Goal: Find specific page/section: Find specific page/section

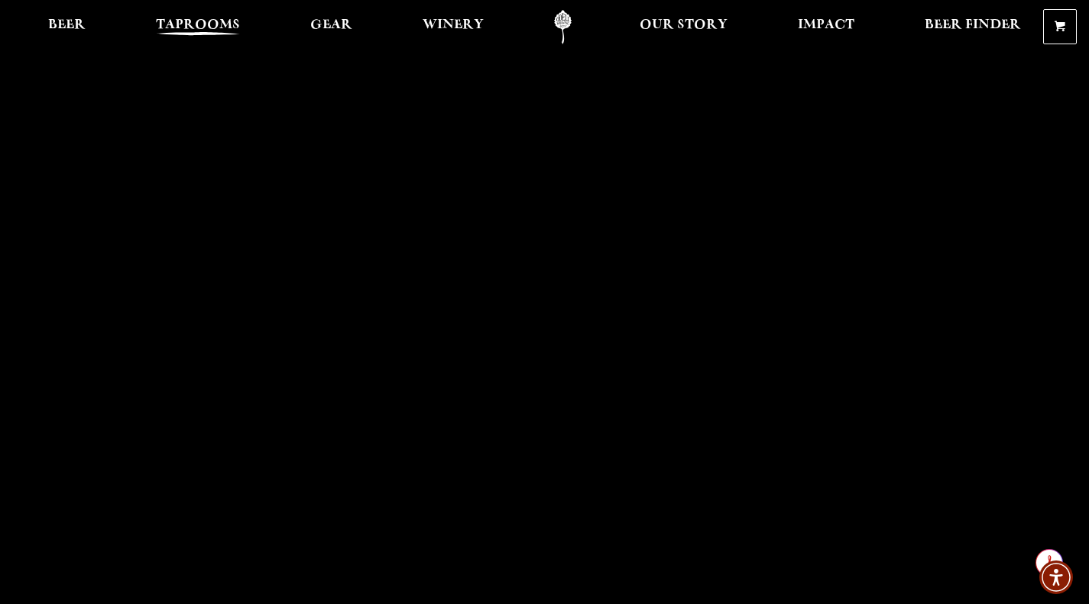
click at [197, 24] on span "Taprooms" at bounding box center [198, 25] width 84 height 12
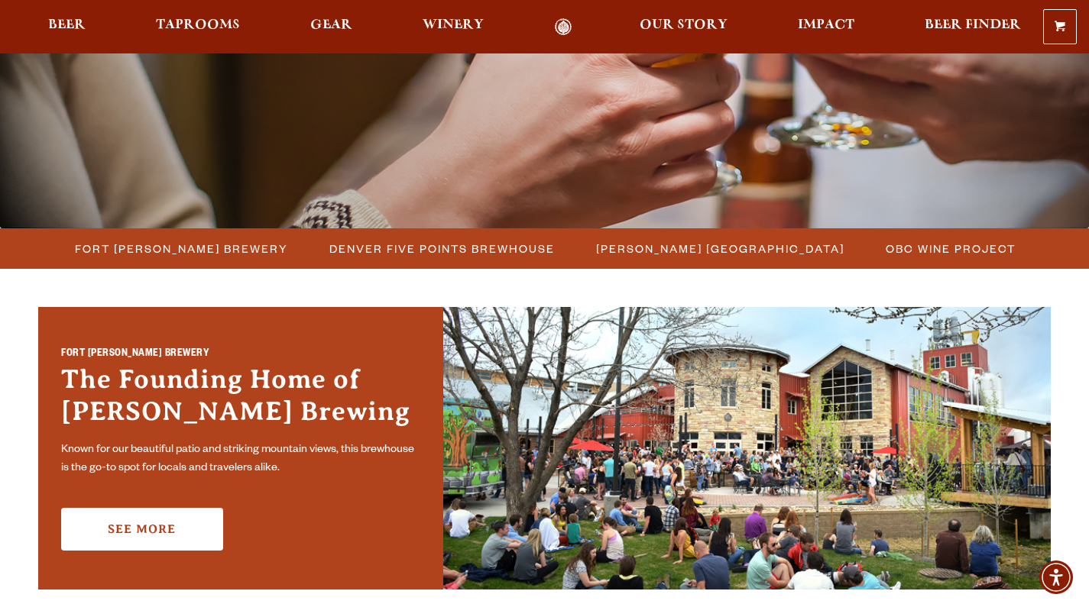
scroll to position [274, 0]
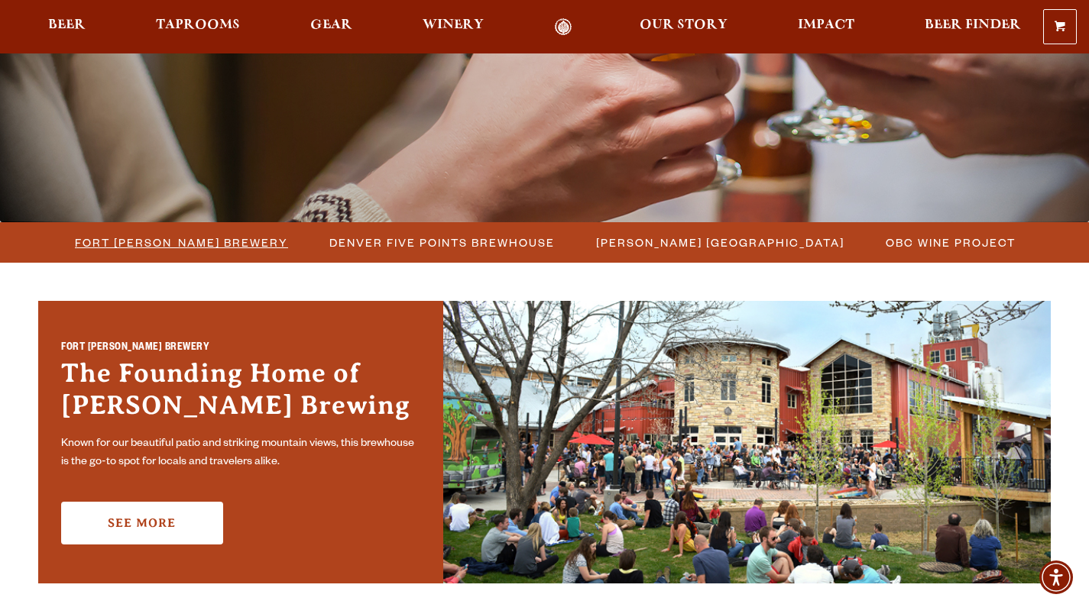
click at [183, 243] on span "Fort [PERSON_NAME] Brewery" at bounding box center [181, 242] width 213 height 22
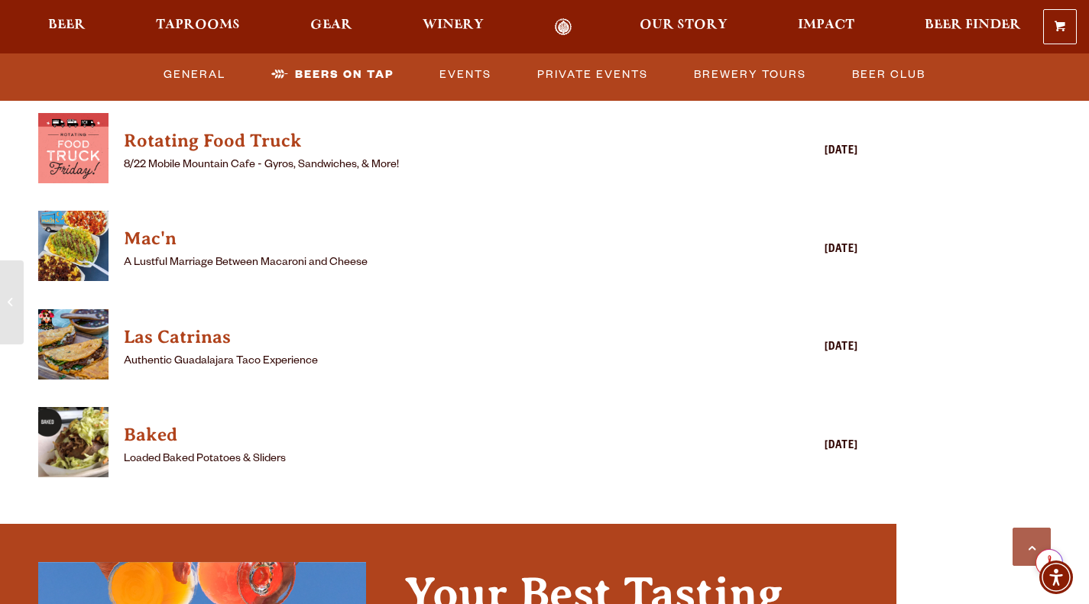
scroll to position [4112, 0]
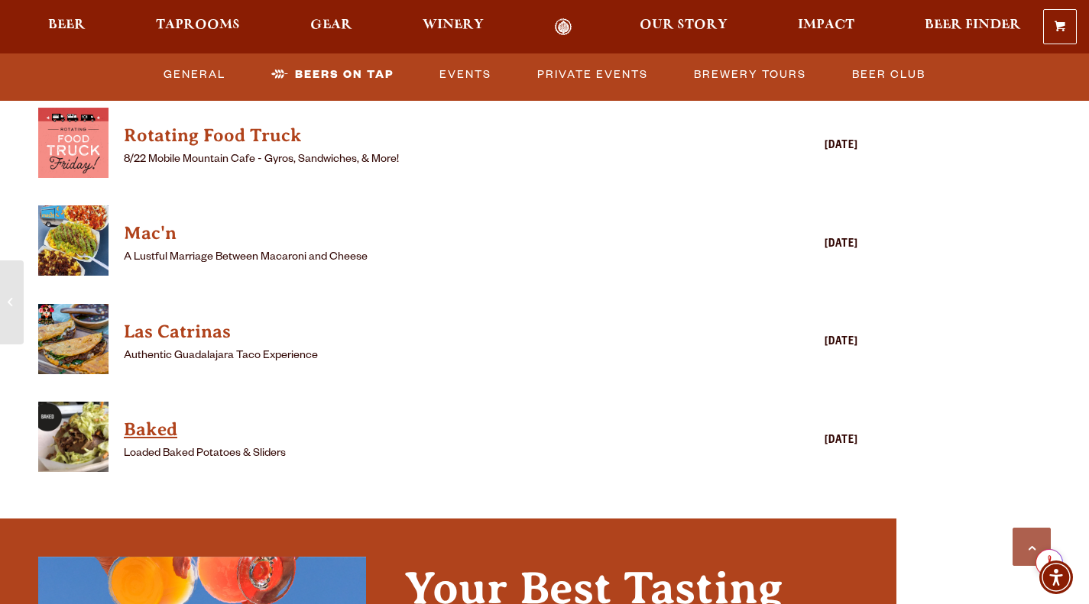
click at [152, 418] on h4 "Baked" at bounding box center [426, 430] width 604 height 24
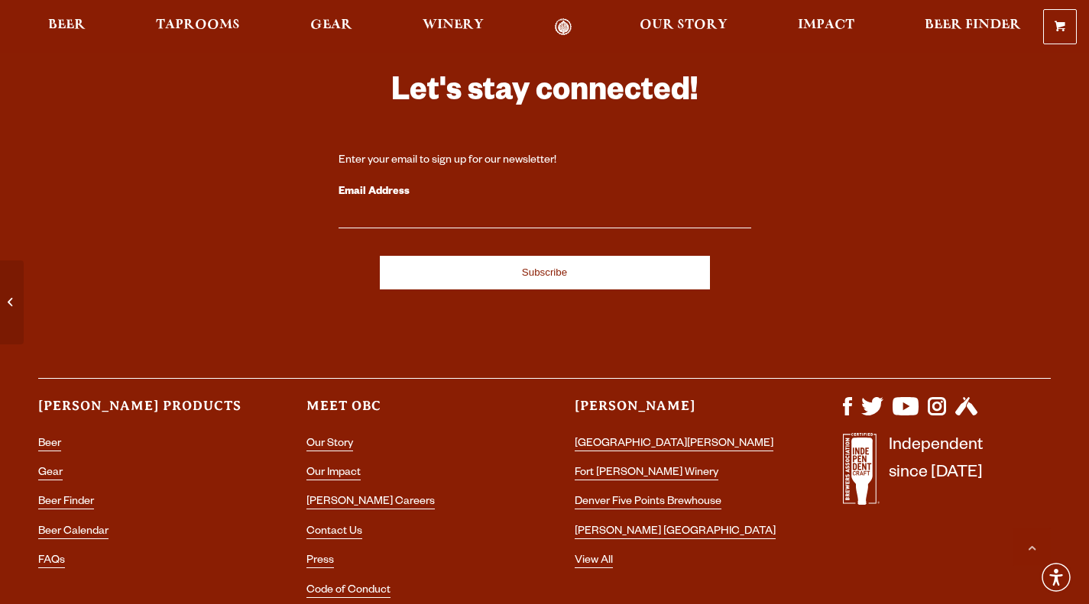
scroll to position [6531, 0]
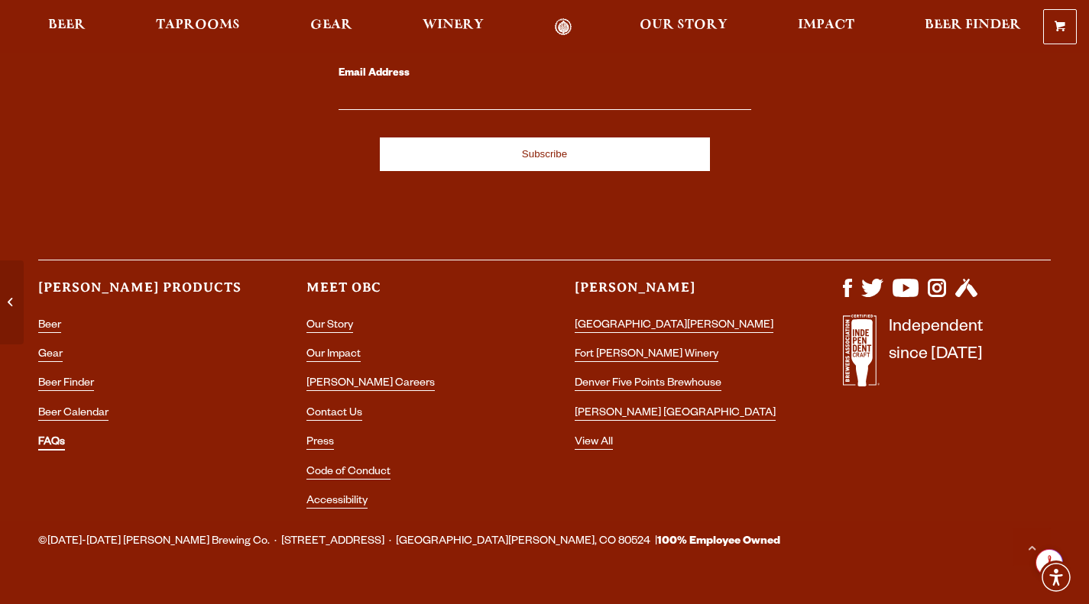
click at [60, 437] on link "FAQs" at bounding box center [51, 444] width 27 height 14
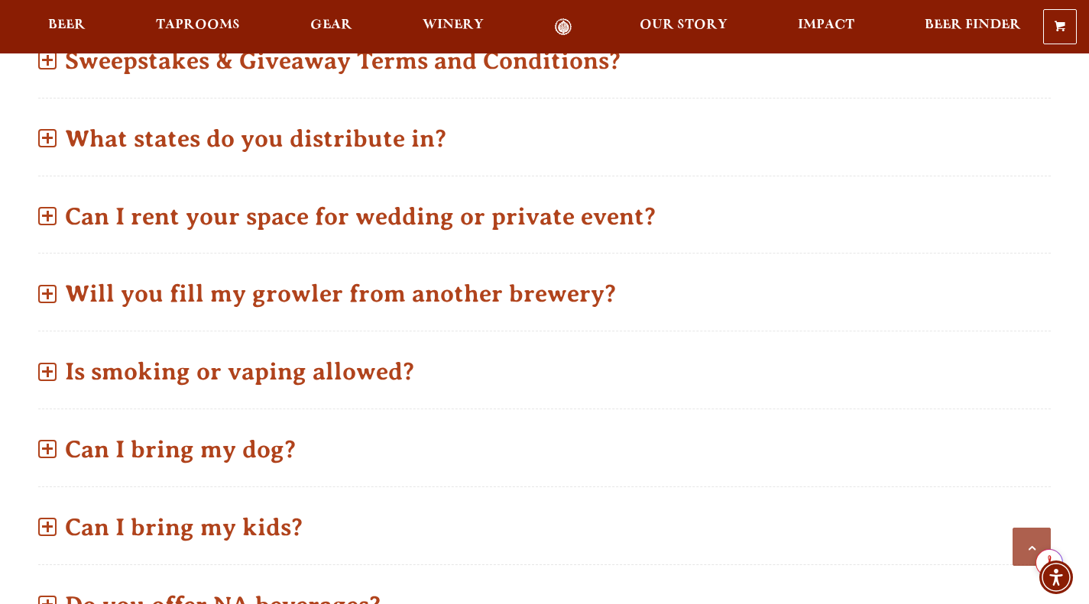
scroll to position [995, 0]
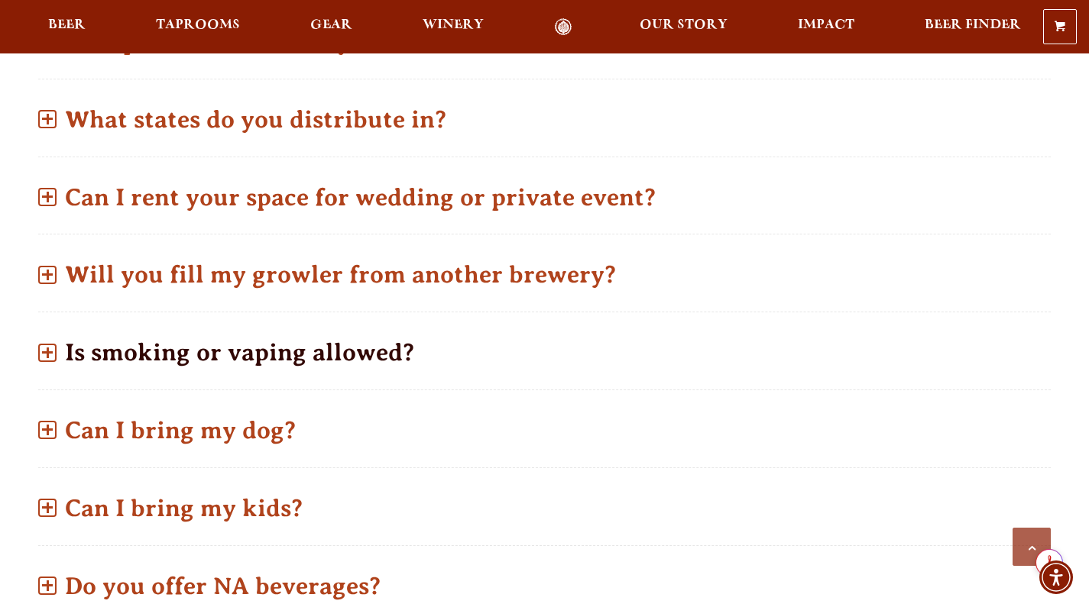
click at [49, 355] on span at bounding box center [47, 353] width 18 height 18
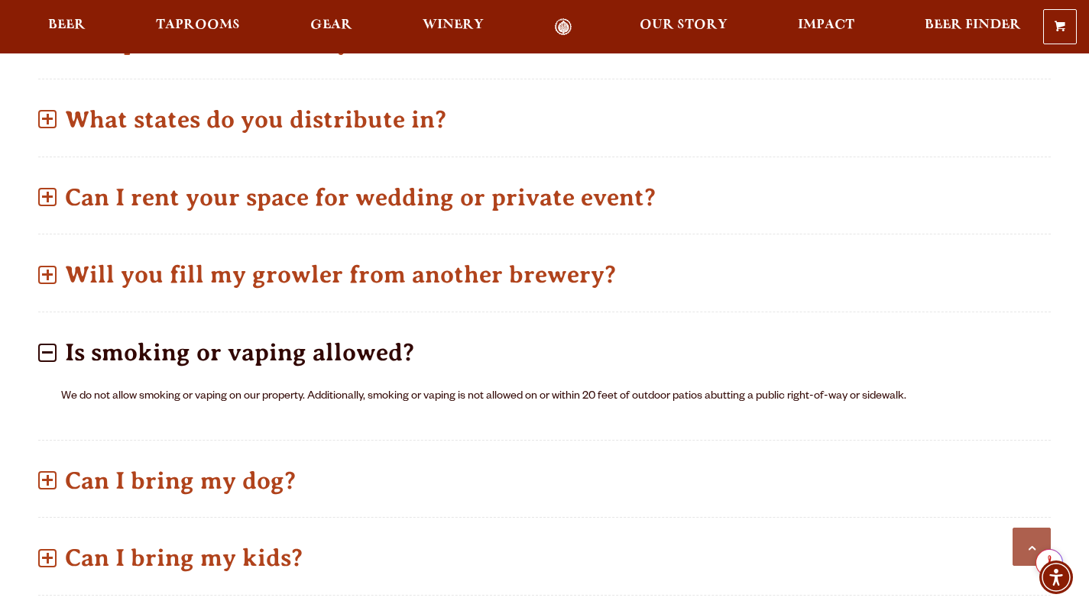
click at [49, 355] on span at bounding box center [47, 353] width 18 height 18
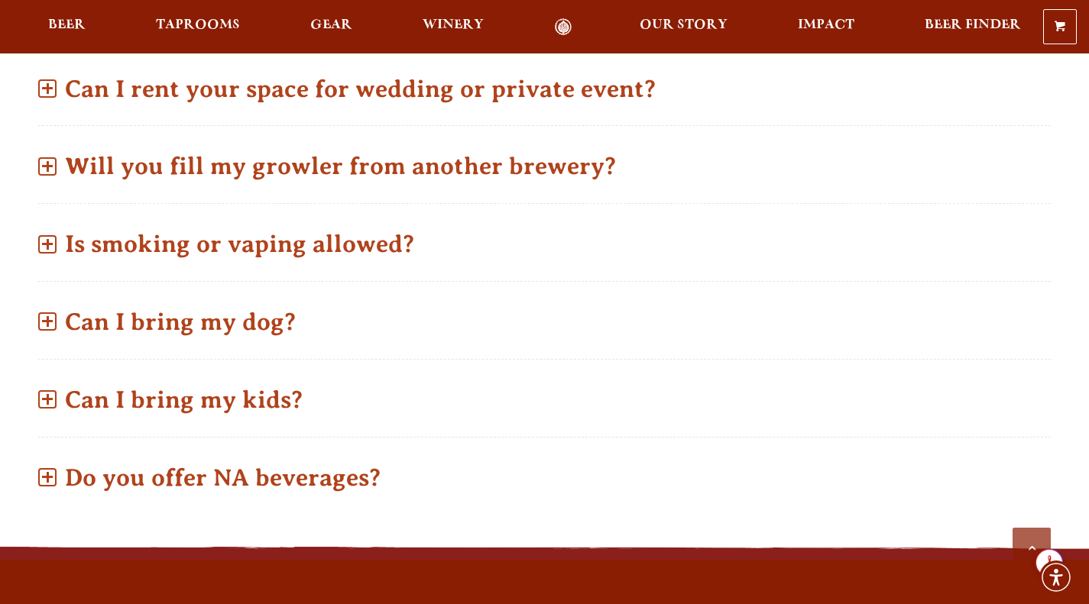
scroll to position [1128, 0]
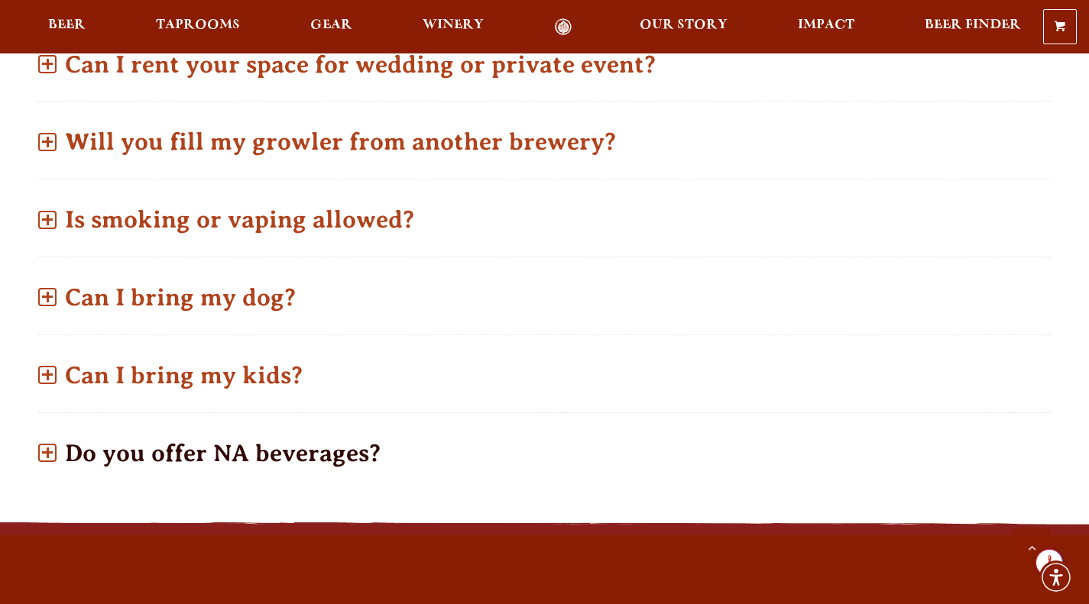
click at [47, 444] on span at bounding box center [47, 453] width 18 height 18
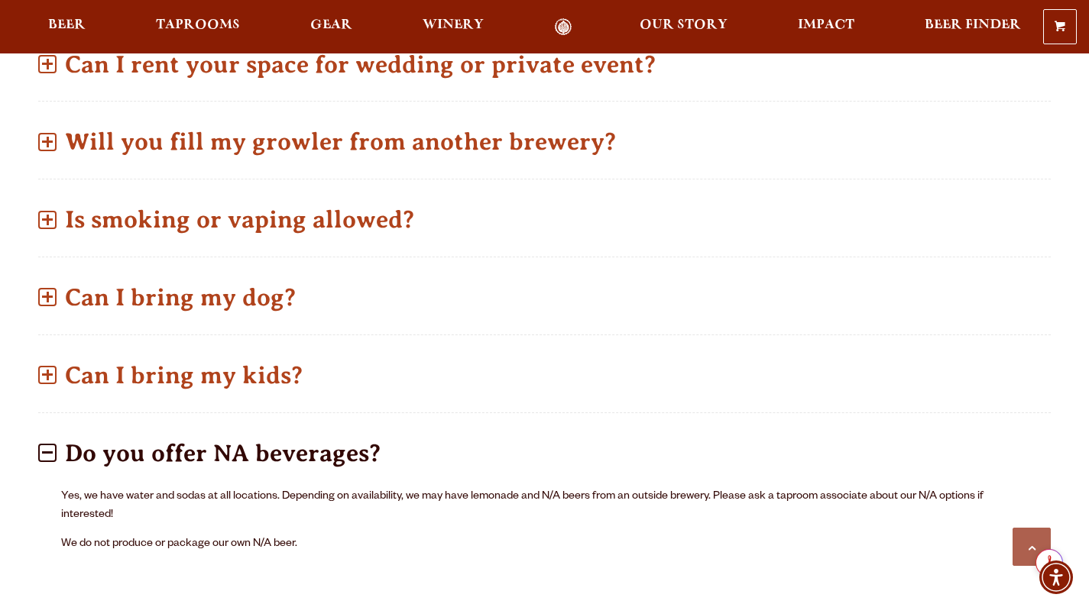
click at [48, 457] on span at bounding box center [47, 453] width 18 height 18
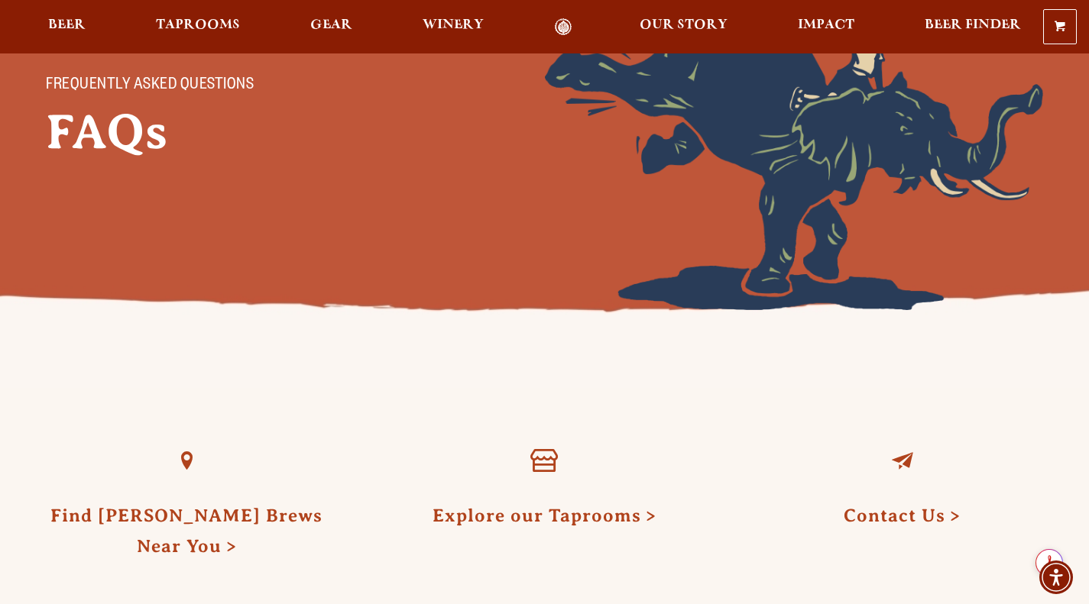
scroll to position [185, 0]
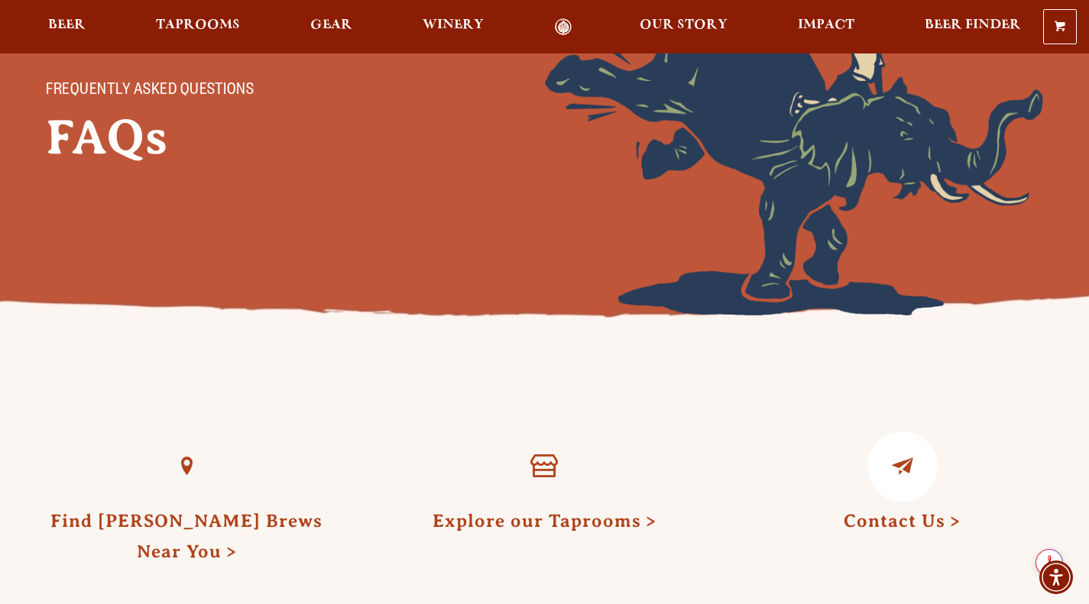
click at [908, 524] on link "Contact Us" at bounding box center [901, 521] width 117 height 20
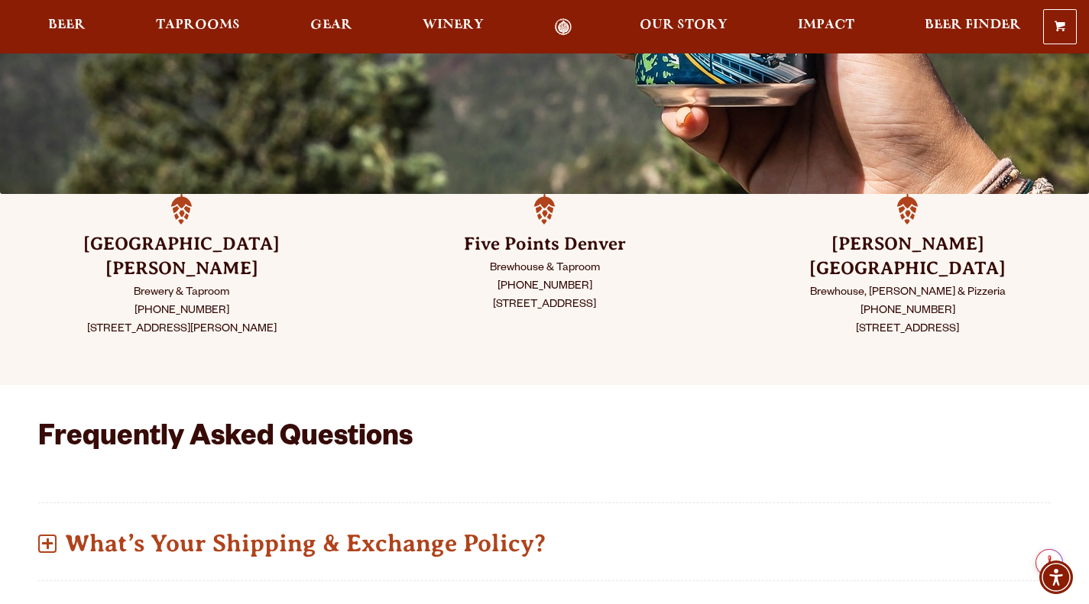
scroll to position [303, 0]
